Goal: Task Accomplishment & Management: Manage account settings

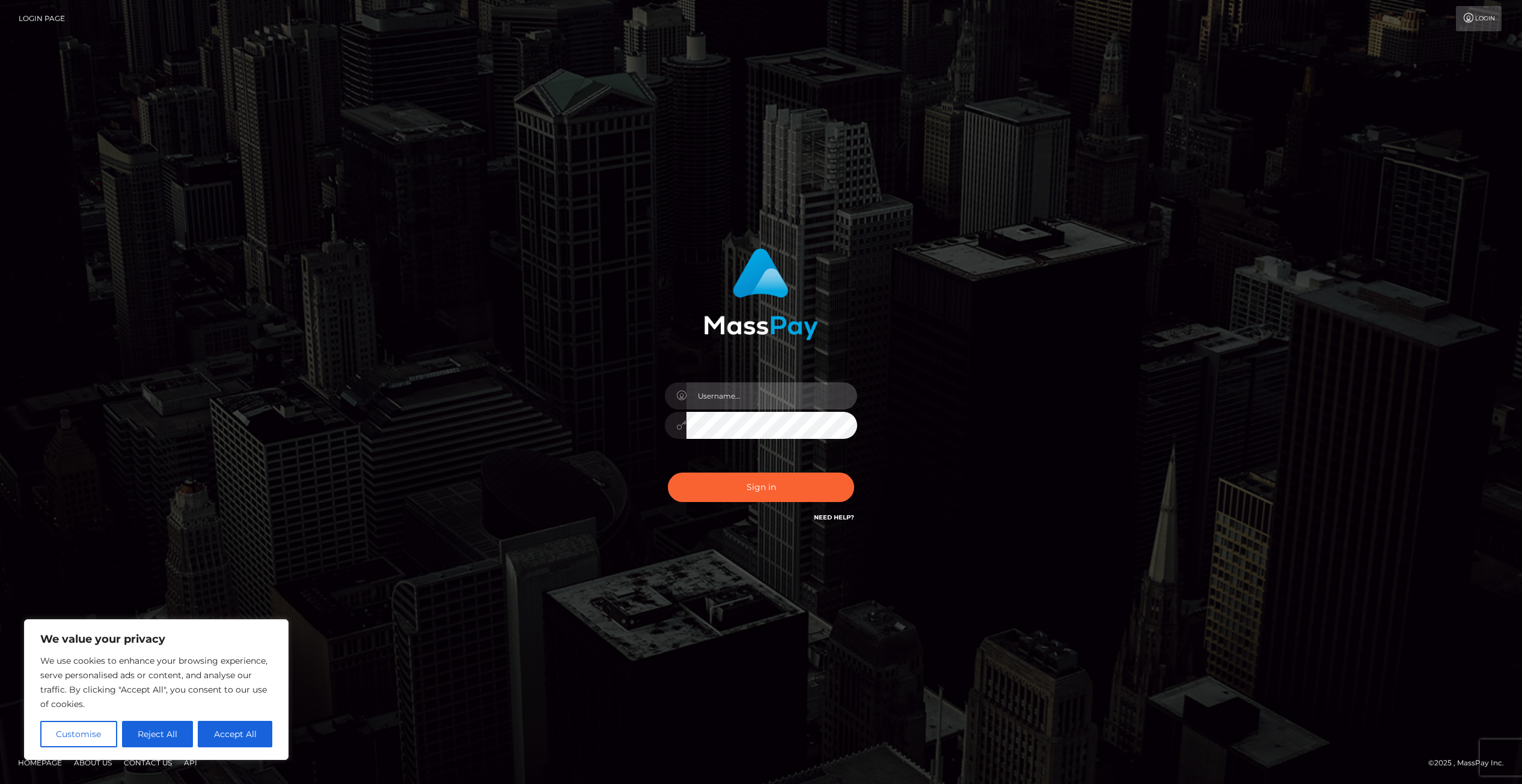
click at [736, 397] on input "text" at bounding box center [771, 396] width 171 height 27
type input "samsafran"
click at [668, 472] on button "Sign in" at bounding box center [761, 487] width 187 height 30
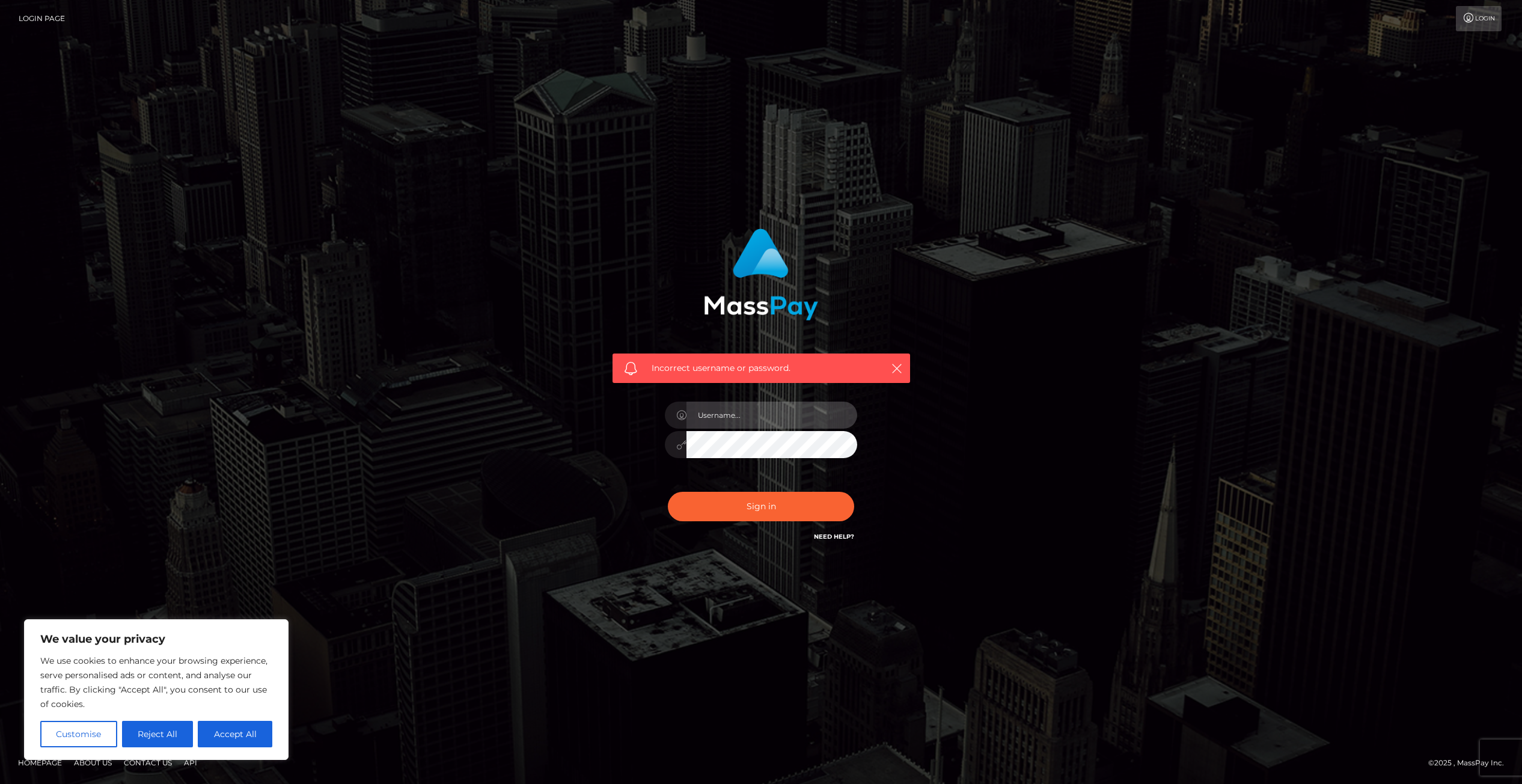
click at [775, 422] on input "text" at bounding box center [771, 415] width 171 height 27
type input "samanthadanne@gmail.com"
click at [668, 491] on button "Sign in" at bounding box center [761, 506] width 187 height 30
click at [764, 418] on input "text" at bounding box center [771, 415] width 171 height 27
type input "rabbisamantha@gmail.com"
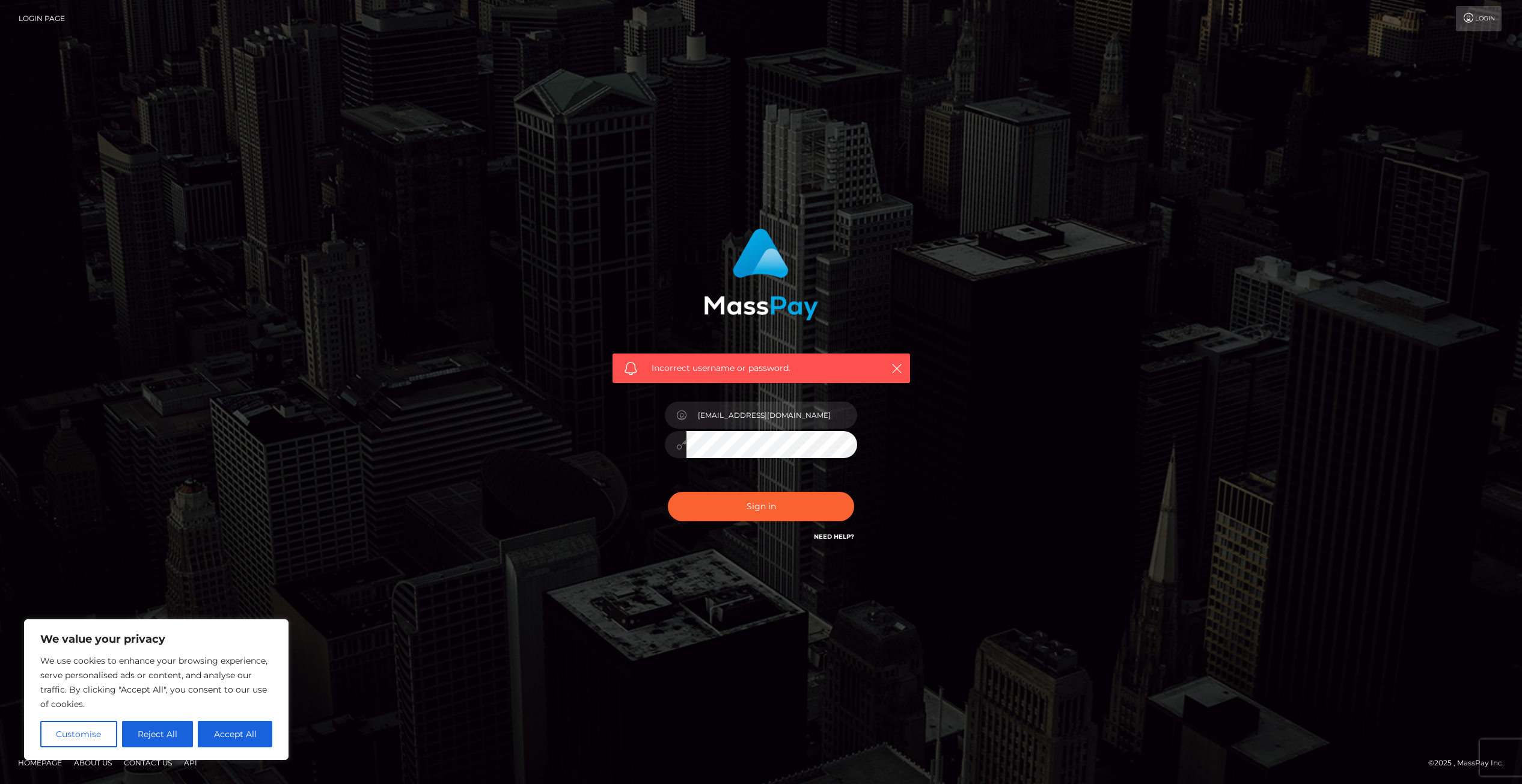
click at [668, 491] on button "Sign in" at bounding box center [761, 506] width 187 height 30
click at [146, 743] on button "Reject All" at bounding box center [158, 733] width 71 height 27
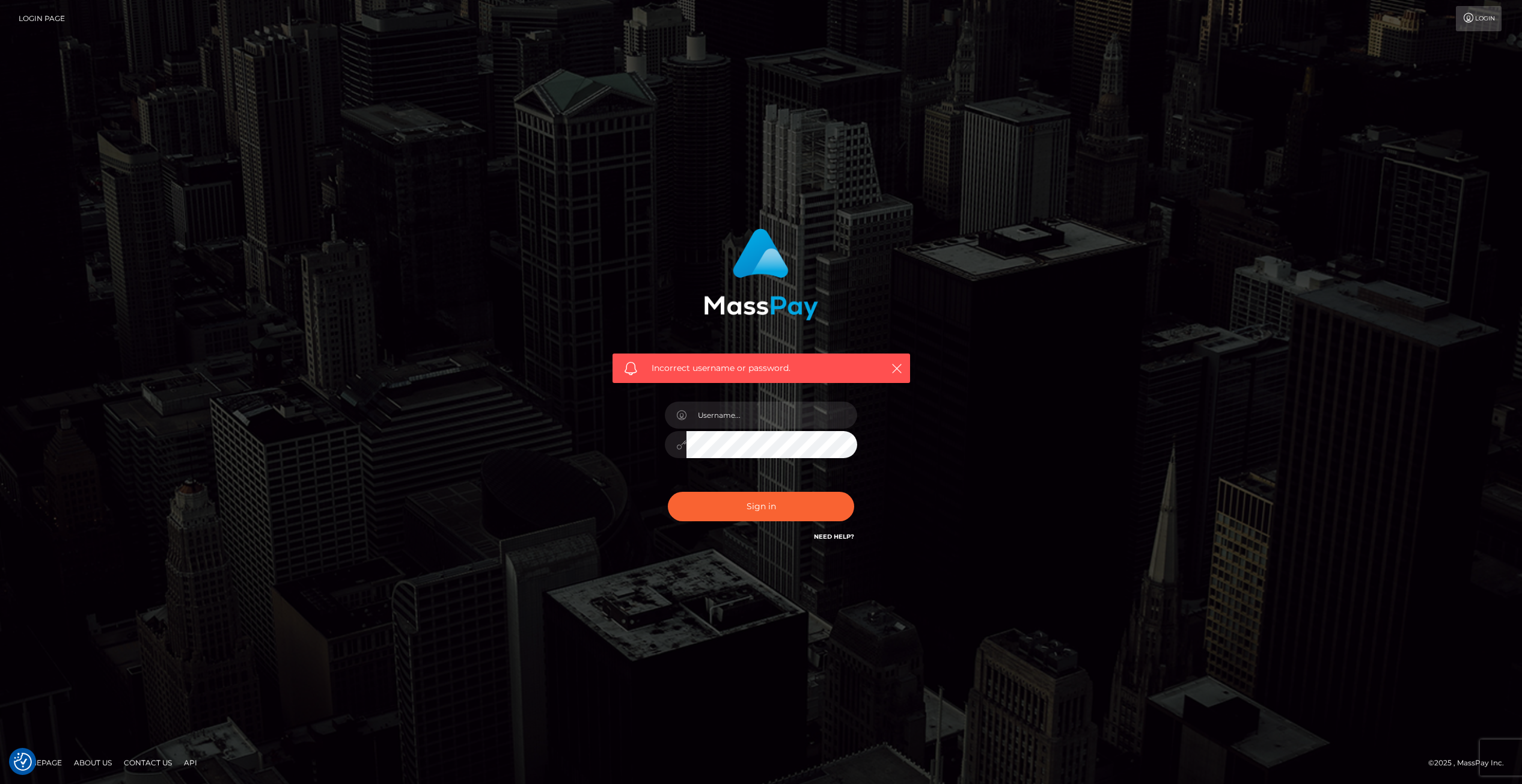
click at [833, 534] on link "Need Help?" at bounding box center [833, 536] width 40 height 8
click at [896, 366] on icon "button" at bounding box center [897, 368] width 12 height 12
click at [824, 412] on input "text" at bounding box center [771, 415] width 171 height 27
click at [822, 416] on input "[EMAIL_ADDRESS][DOMAIN_NAME]" at bounding box center [771, 415] width 171 height 27
click at [786, 419] on input "[EMAIL_ADDRESS][DOMAIN_NAME]" at bounding box center [771, 415] width 171 height 27
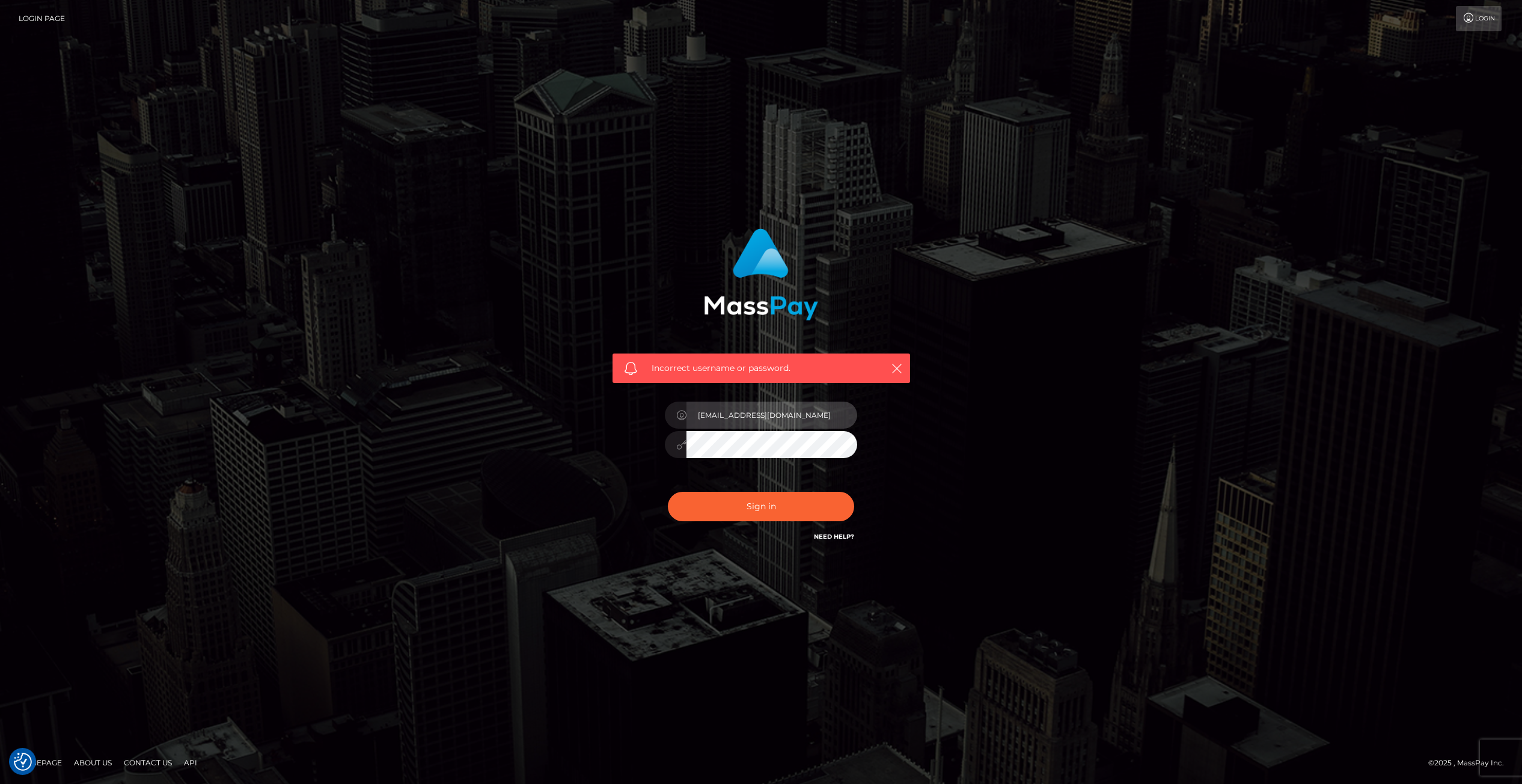
click at [786, 419] on input "[EMAIL_ADDRESS][DOMAIN_NAME]" at bounding box center [771, 415] width 171 height 27
